Goal: Task Accomplishment & Management: Manage account settings

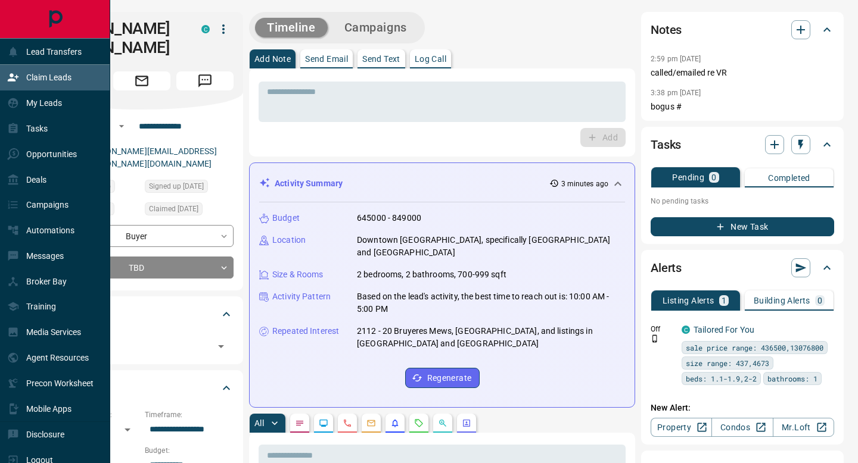
click at [33, 81] on p "Claim Leads" at bounding box center [48, 78] width 45 height 10
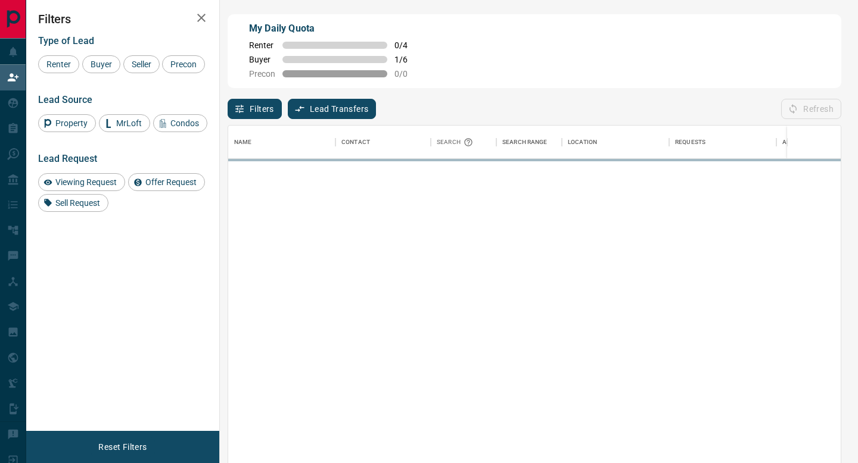
scroll to position [351, 612]
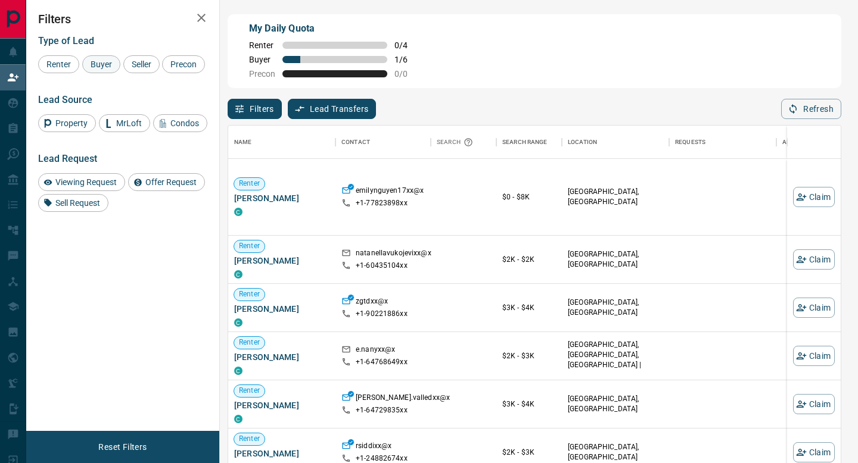
click at [113, 62] on span "Buyer" at bounding box center [101, 65] width 30 height 10
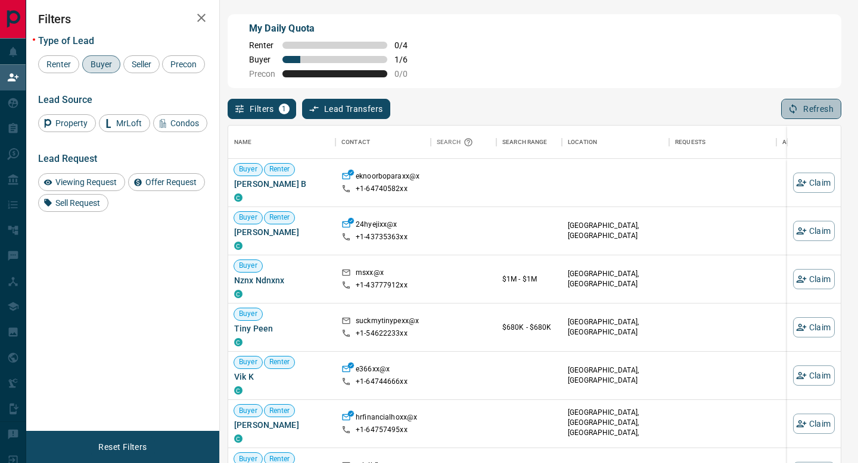
click at [805, 110] on button "Refresh" at bounding box center [811, 109] width 60 height 20
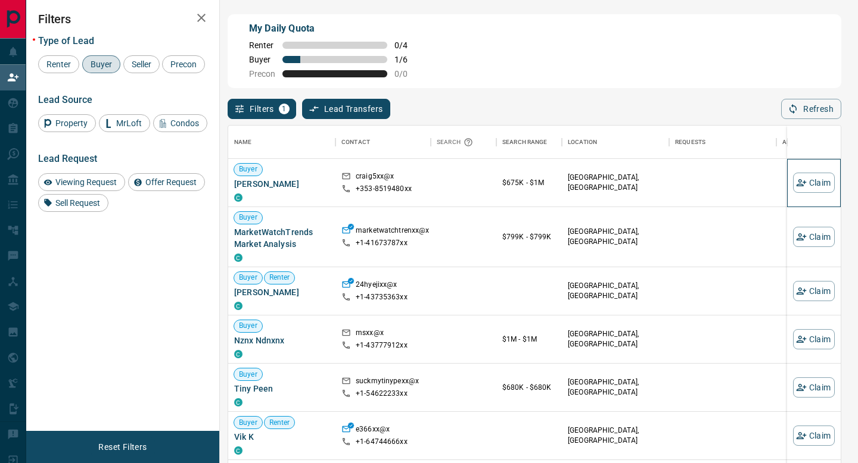
click at [809, 197] on div "Claim" at bounding box center [814, 183] width 42 height 48
click at [813, 188] on button "Claim" at bounding box center [814, 183] width 42 height 20
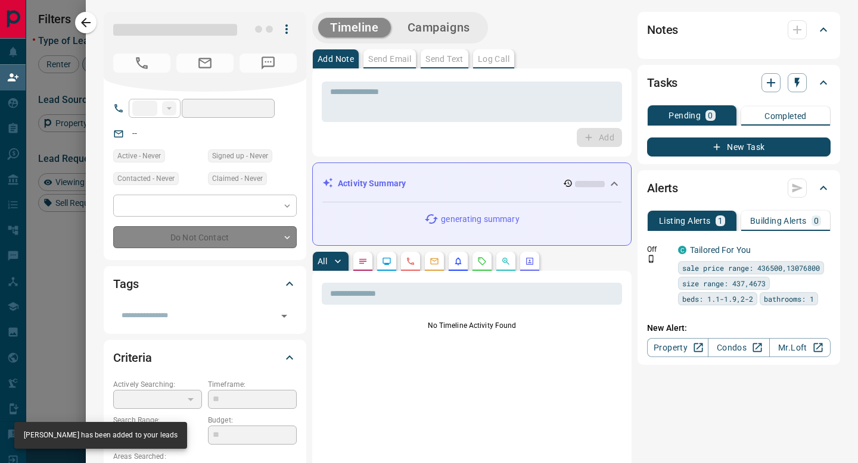
type input "****"
type input "**********"
type input "**"
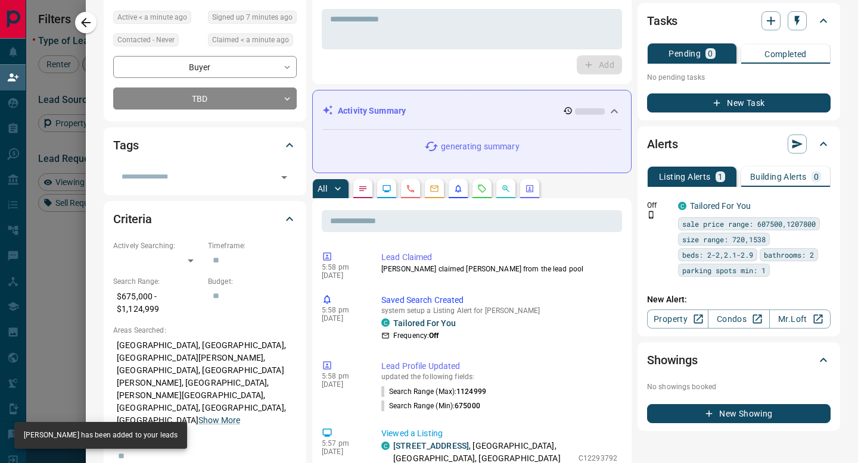
scroll to position [0, 0]
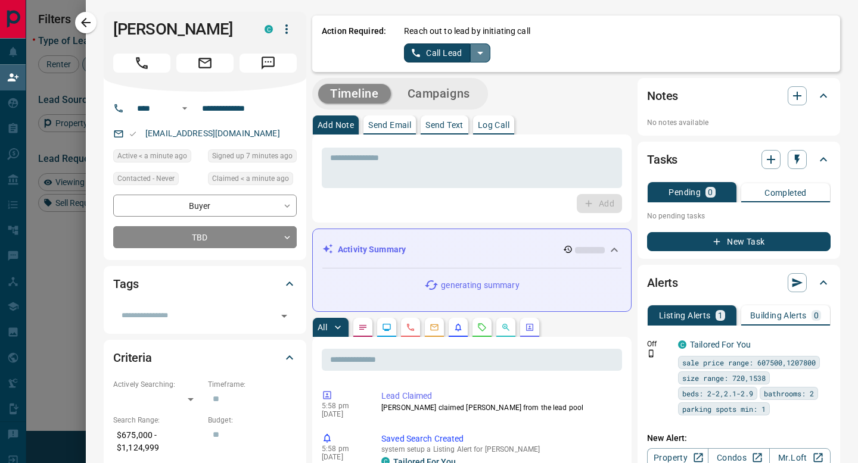
click at [482, 48] on icon "split button" at bounding box center [480, 53] width 14 height 14
click at [459, 92] on li "Log Manual Call" at bounding box center [446, 94] width 73 height 18
click at [445, 66] on div "Action Required: Reach out to lead by initiating call Log Manual Call" at bounding box center [576, 43] width 528 height 57
click at [443, 59] on button "Log Manual Call" at bounding box center [443, 52] width 79 height 19
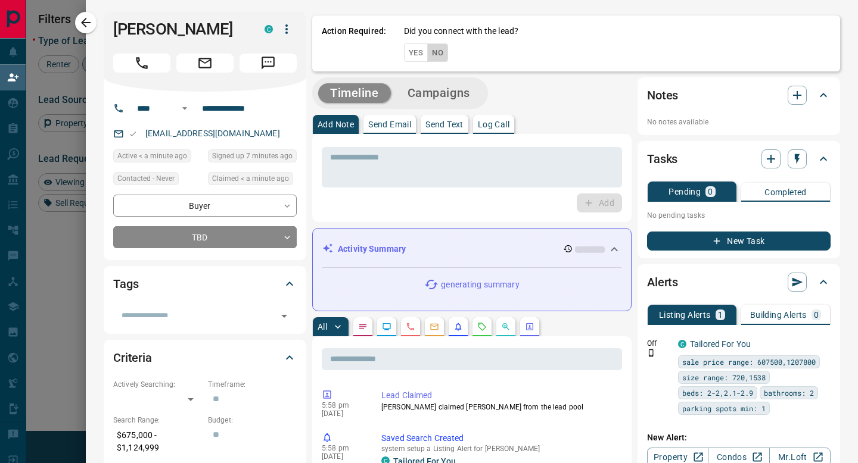
click at [442, 59] on button "No" at bounding box center [437, 52] width 21 height 18
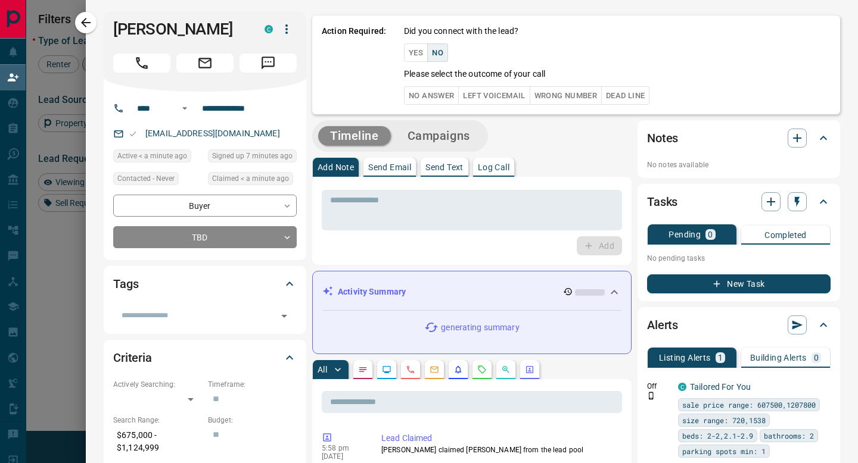
click at [442, 83] on div "Did you connect with the lead? Yes No Please select the outcome of your call No…" at bounding box center [617, 65] width 426 height 80
click at [442, 89] on button "No Answer" at bounding box center [431, 95] width 55 height 18
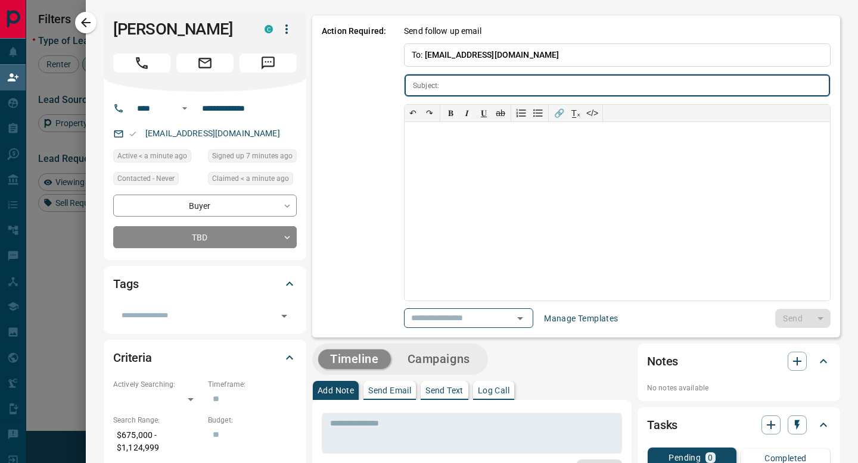
type input "**********"
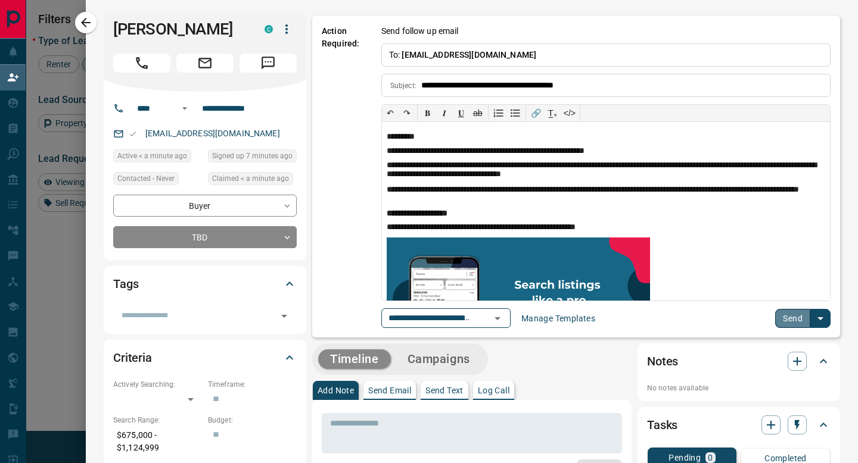
click at [790, 317] on button "Send" at bounding box center [792, 318] width 35 height 19
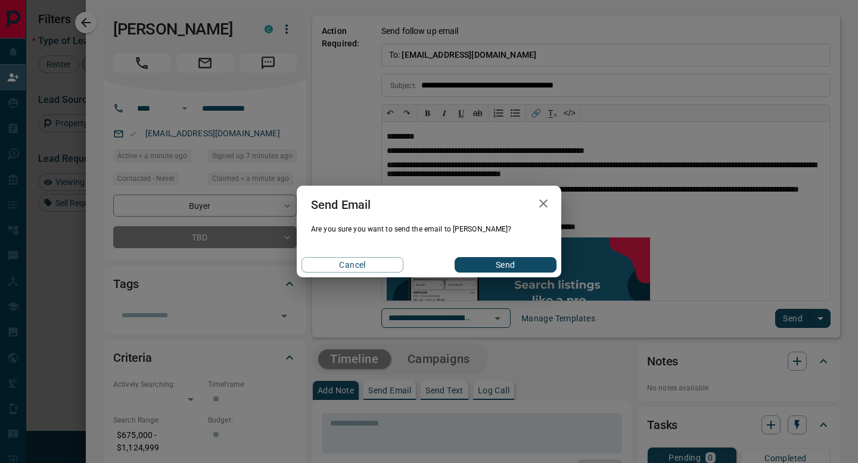
click at [544, 266] on button "Send" at bounding box center [505, 264] width 102 height 15
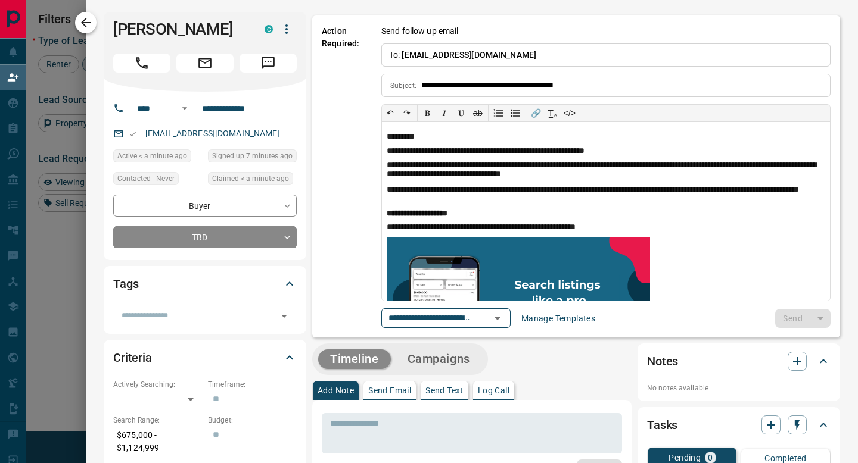
click at [87, 20] on icon "button" at bounding box center [86, 22] width 14 height 14
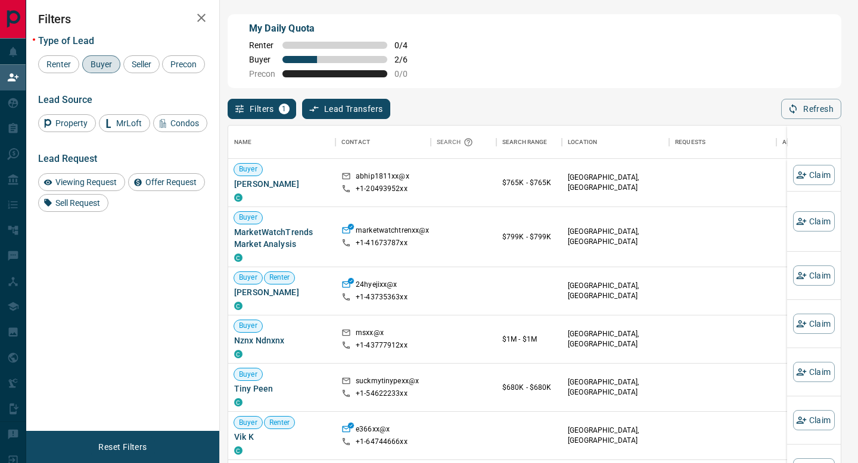
scroll to position [351, 612]
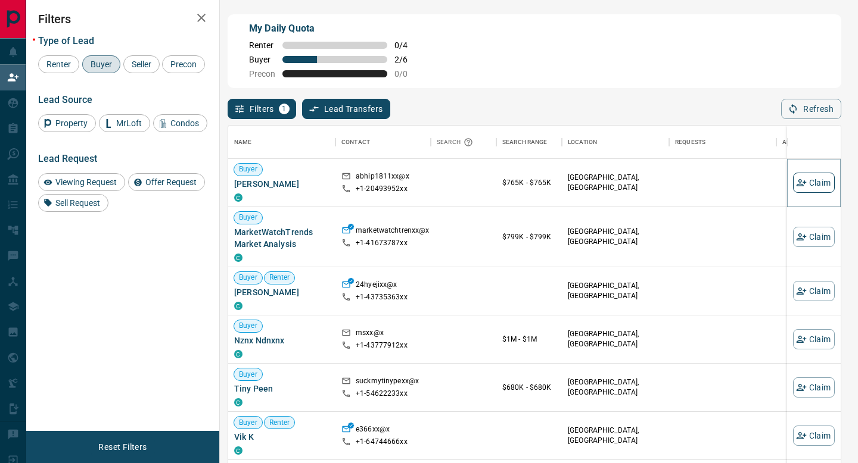
click at [801, 182] on icon "button" at bounding box center [801, 182] width 11 height 11
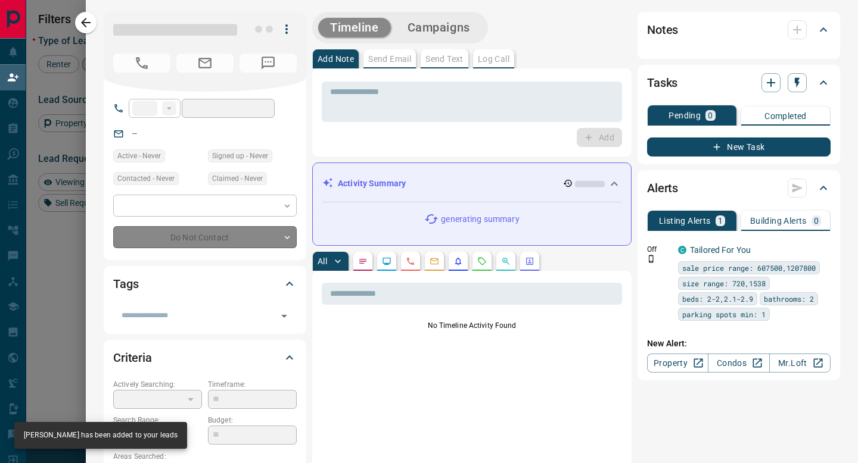
type input "**"
type input "**********"
type input "**"
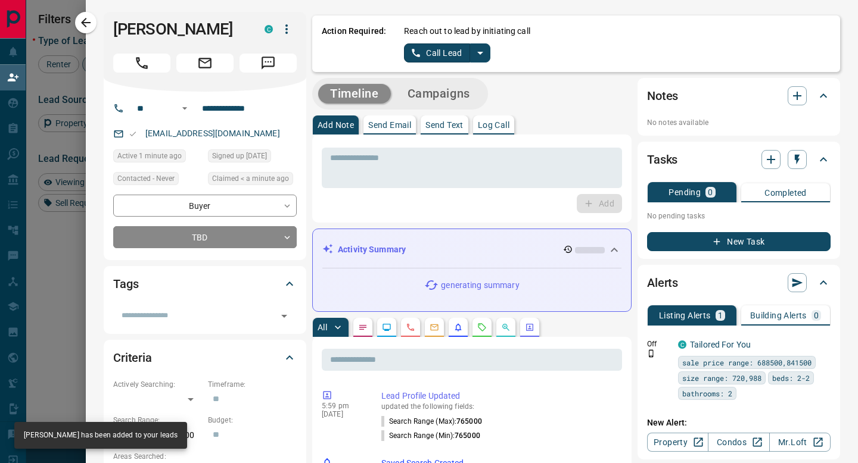
click at [482, 56] on icon "split button" at bounding box center [480, 53] width 14 height 14
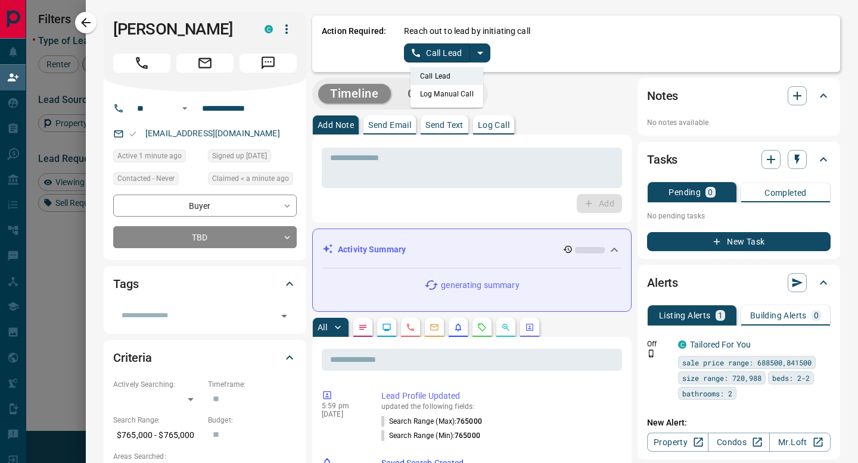
click at [457, 96] on li "Log Manual Call" at bounding box center [446, 94] width 73 height 18
click at [439, 62] on button "Log Manual Call" at bounding box center [443, 52] width 79 height 19
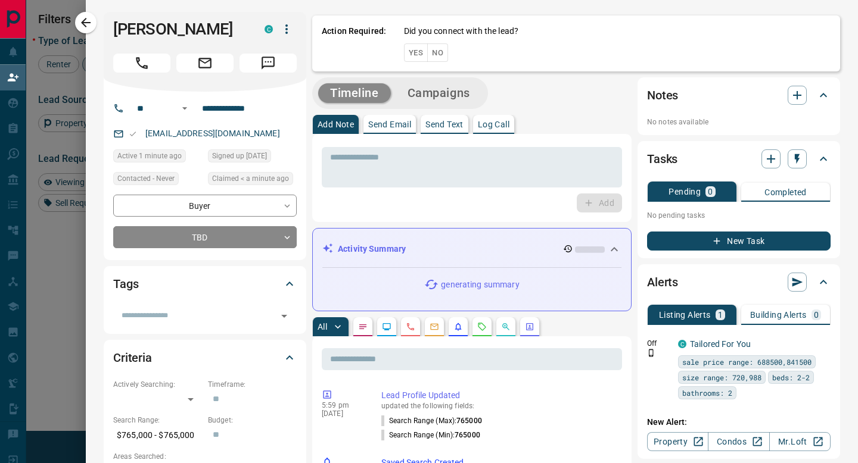
click at [439, 59] on button "No" at bounding box center [437, 52] width 21 height 18
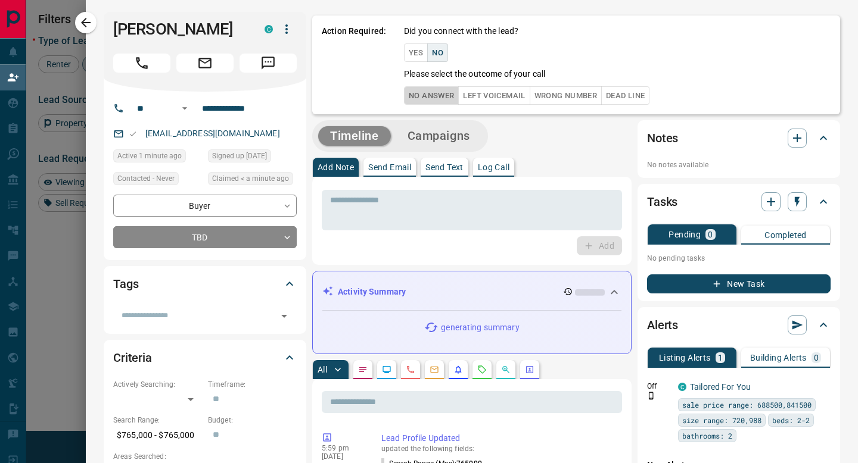
click at [437, 88] on button "No Answer" at bounding box center [431, 95] width 55 height 18
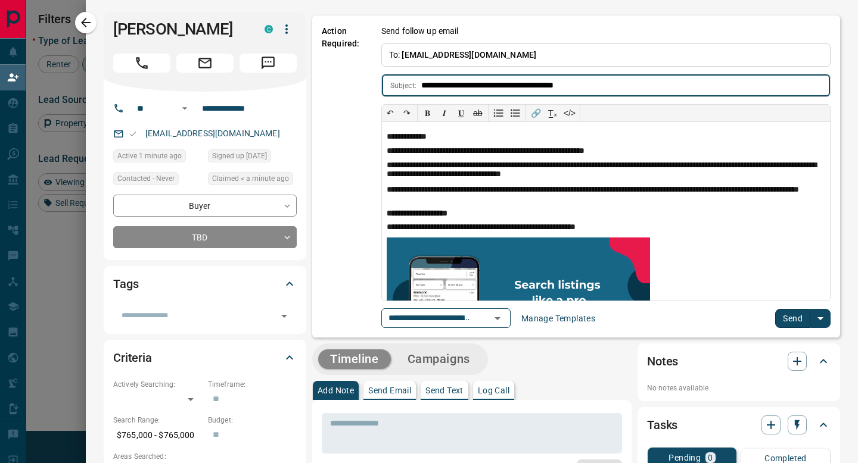
click at [785, 313] on button "Send" at bounding box center [792, 318] width 35 height 19
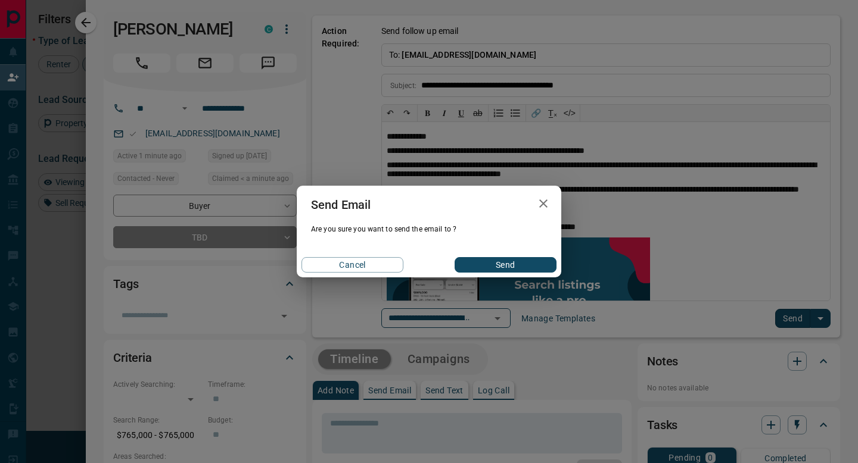
click at [484, 264] on button "Send" at bounding box center [505, 264] width 102 height 15
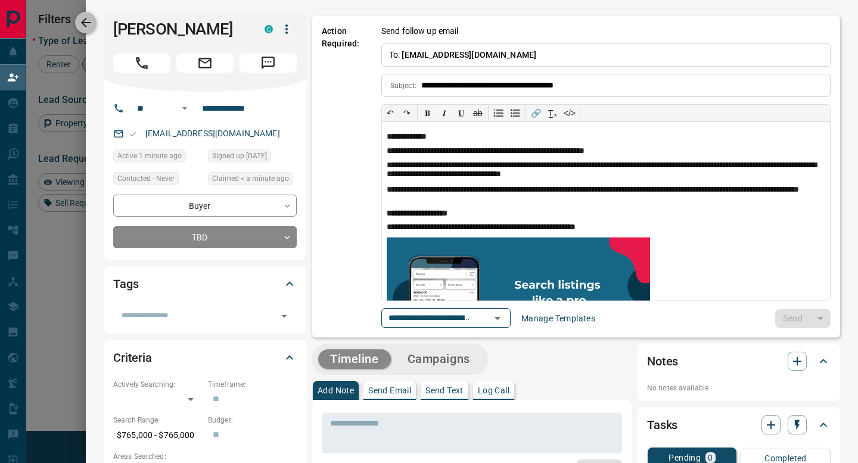
click at [85, 18] on icon "button" at bounding box center [86, 23] width 10 height 10
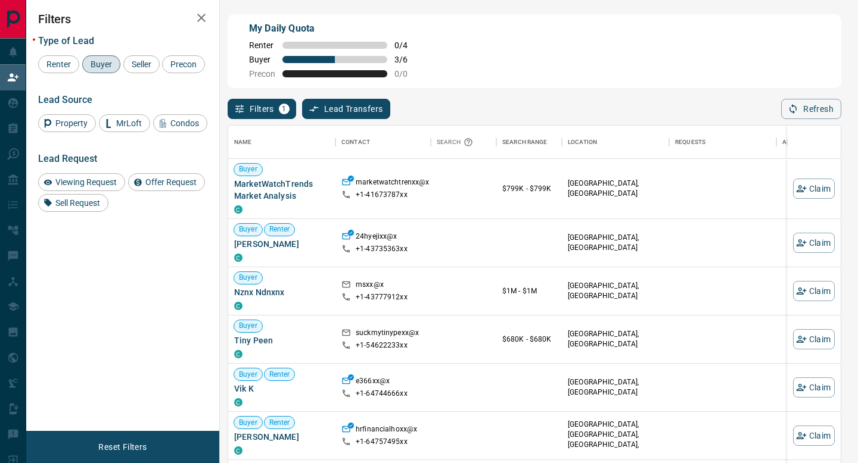
click at [817, 97] on div "Filters 1 Lead Transfers 0 Refresh" at bounding box center [534, 103] width 613 height 31
click at [803, 105] on button "Refresh" at bounding box center [811, 109] width 60 height 20
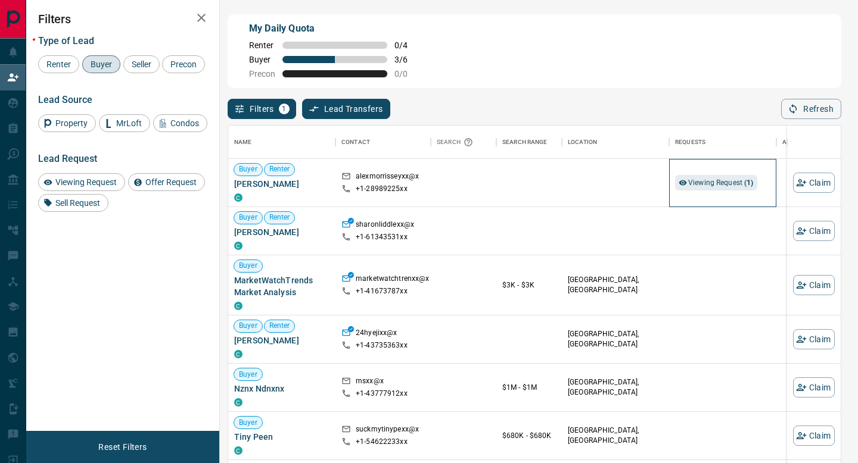
click at [690, 172] on div "Viewing Request ( 1 )" at bounding box center [722, 183] width 95 height 48
click at [697, 182] on span "Viewing Request ( 1 )" at bounding box center [721, 183] width 66 height 8
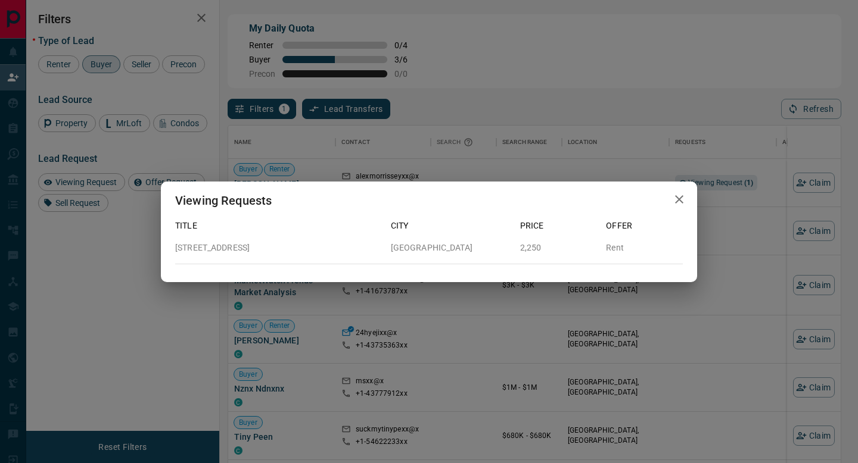
click at [681, 199] on icon "button" at bounding box center [679, 199] width 14 height 14
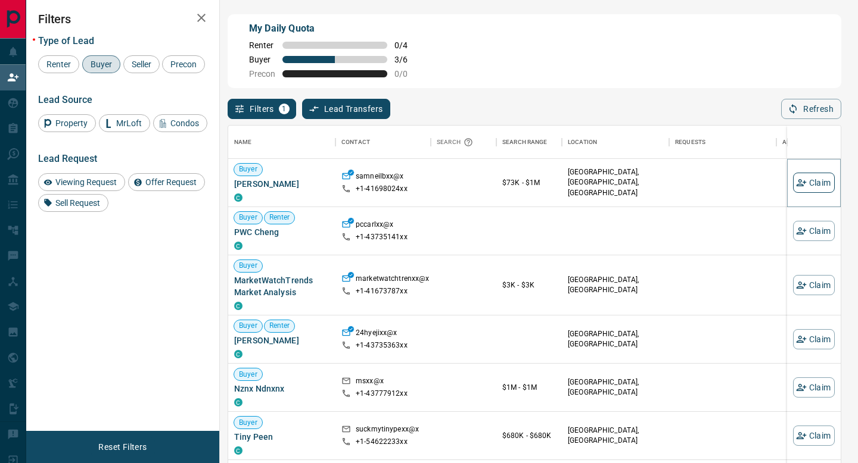
click at [812, 185] on button "Claim" at bounding box center [814, 183] width 42 height 20
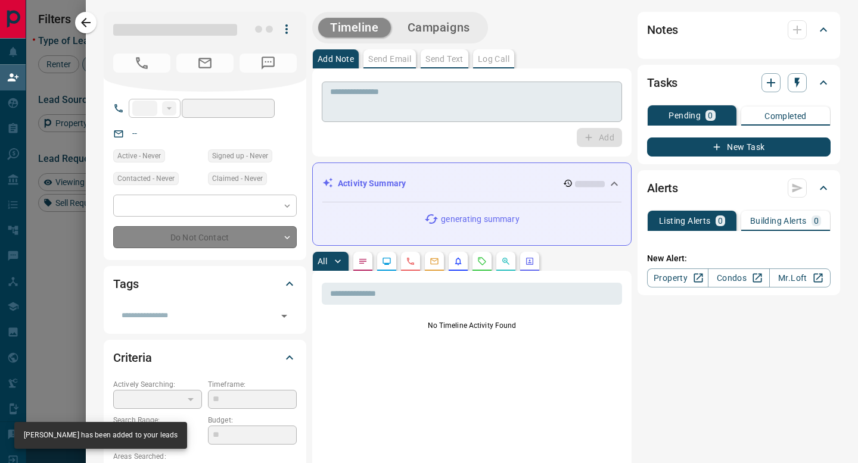
type input "**"
type input "**********"
type input "**"
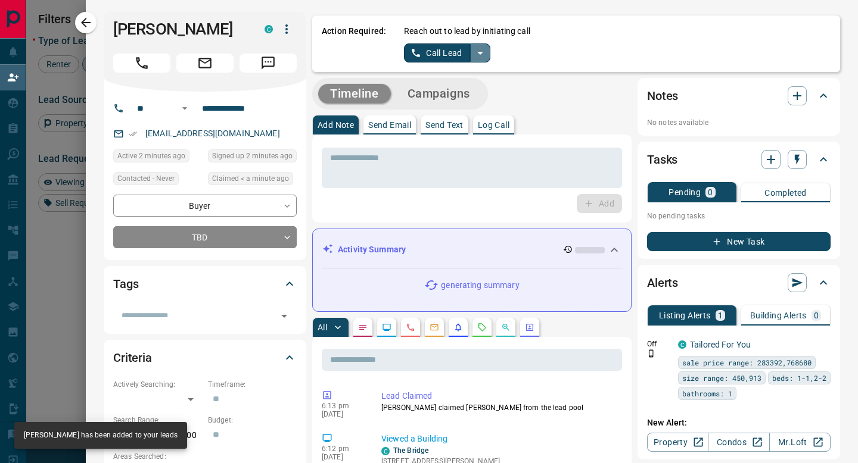
click at [476, 51] on icon "split button" at bounding box center [480, 53] width 14 height 14
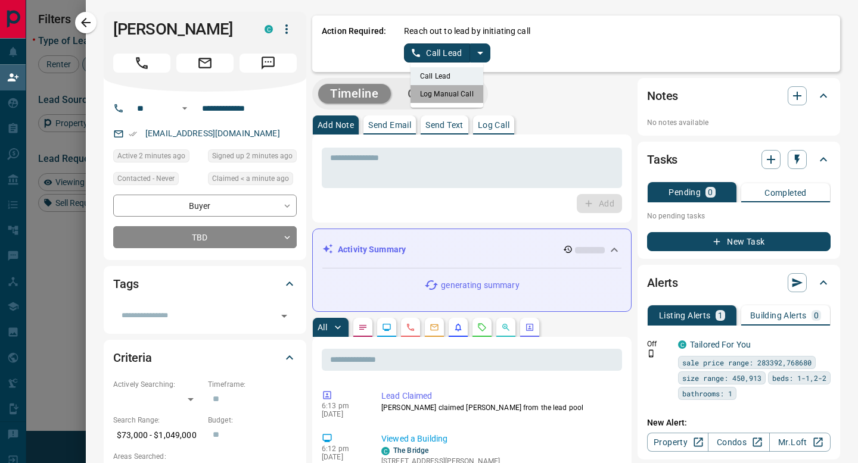
click at [449, 97] on li "Log Manual Call" at bounding box center [446, 94] width 73 height 18
click at [428, 54] on button "Log Manual Call" at bounding box center [443, 52] width 79 height 19
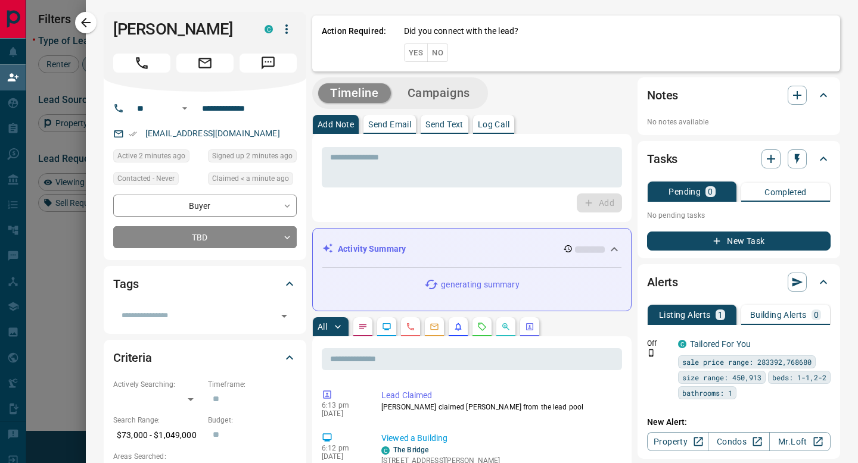
click at [434, 54] on button "No" at bounding box center [437, 52] width 21 height 18
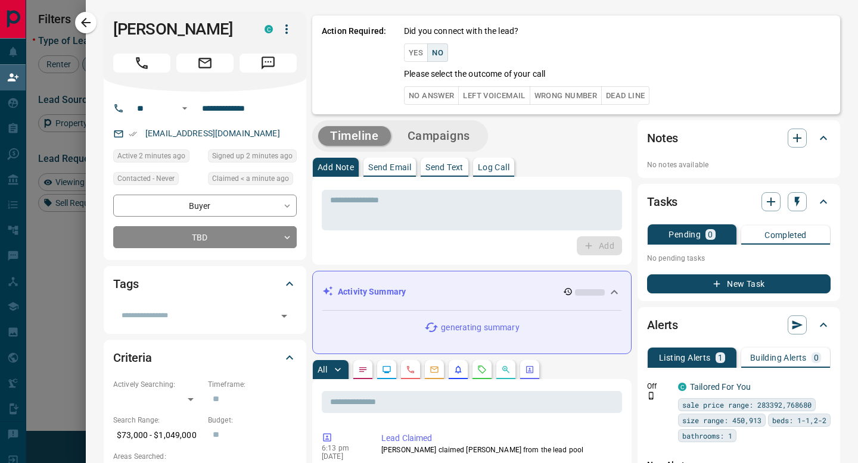
click at [435, 101] on button "No Answer" at bounding box center [431, 95] width 55 height 18
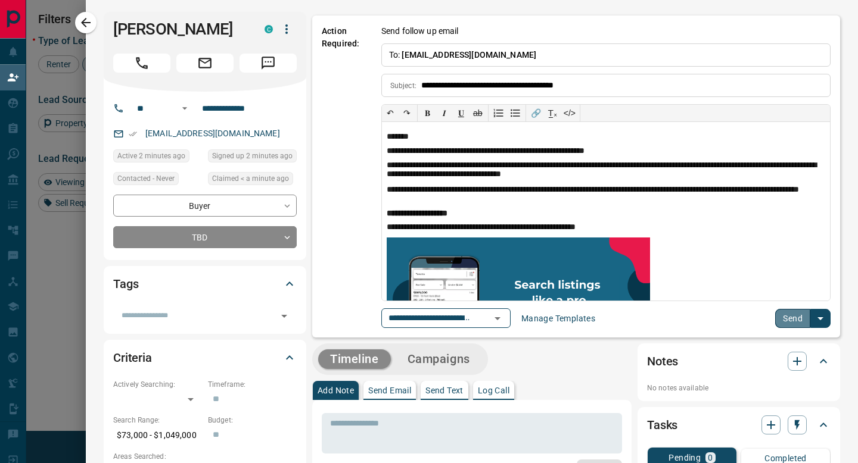
click at [791, 320] on button "Send" at bounding box center [792, 318] width 35 height 19
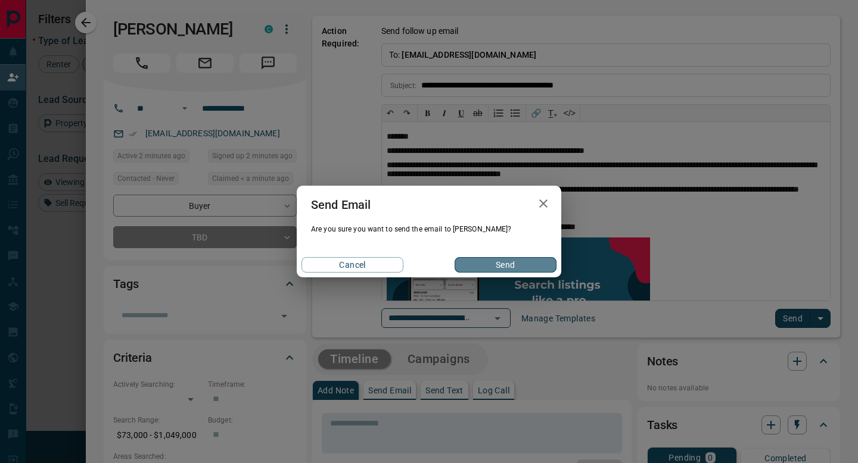
click at [517, 262] on button "Send" at bounding box center [505, 264] width 102 height 15
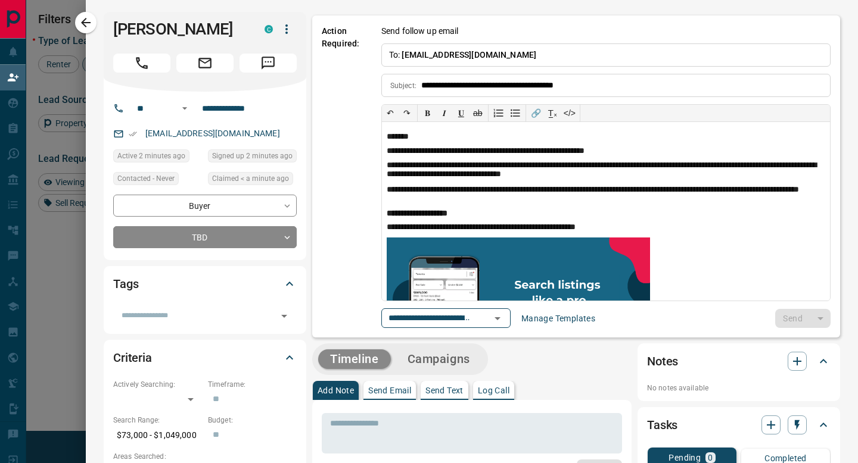
click at [83, 25] on icon "button" at bounding box center [86, 23] width 10 height 10
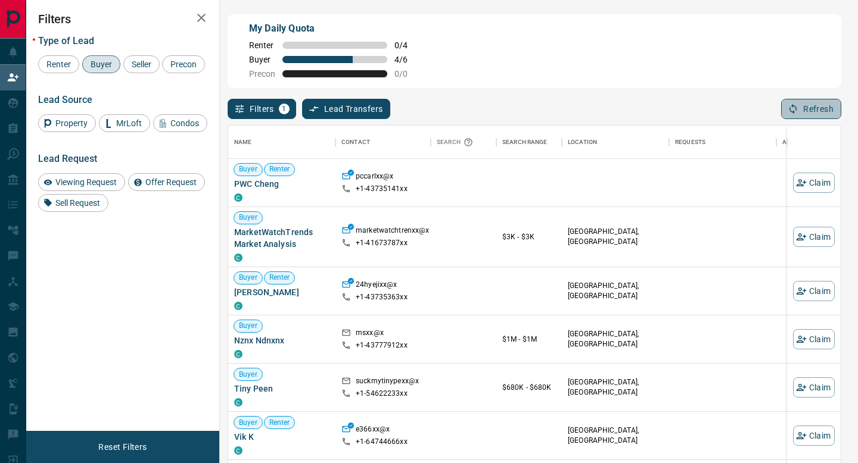
click at [789, 117] on button "Refresh" at bounding box center [811, 109] width 60 height 20
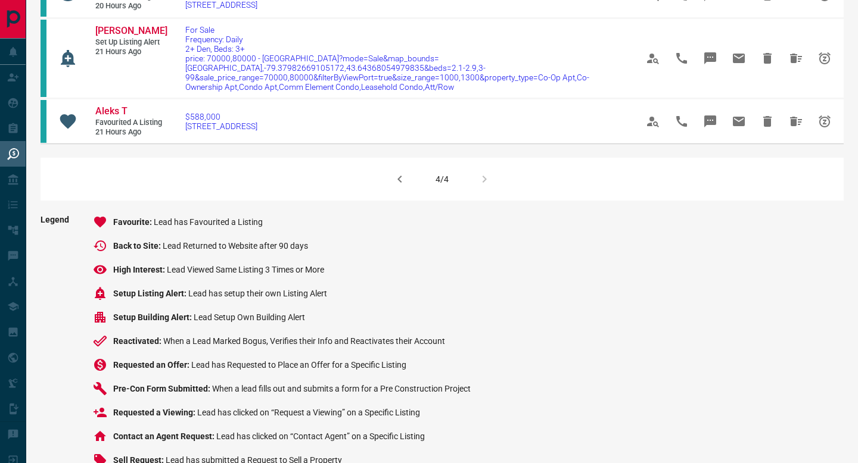
scroll to position [798, 0]
